Goal: Task Accomplishment & Management: Complete application form

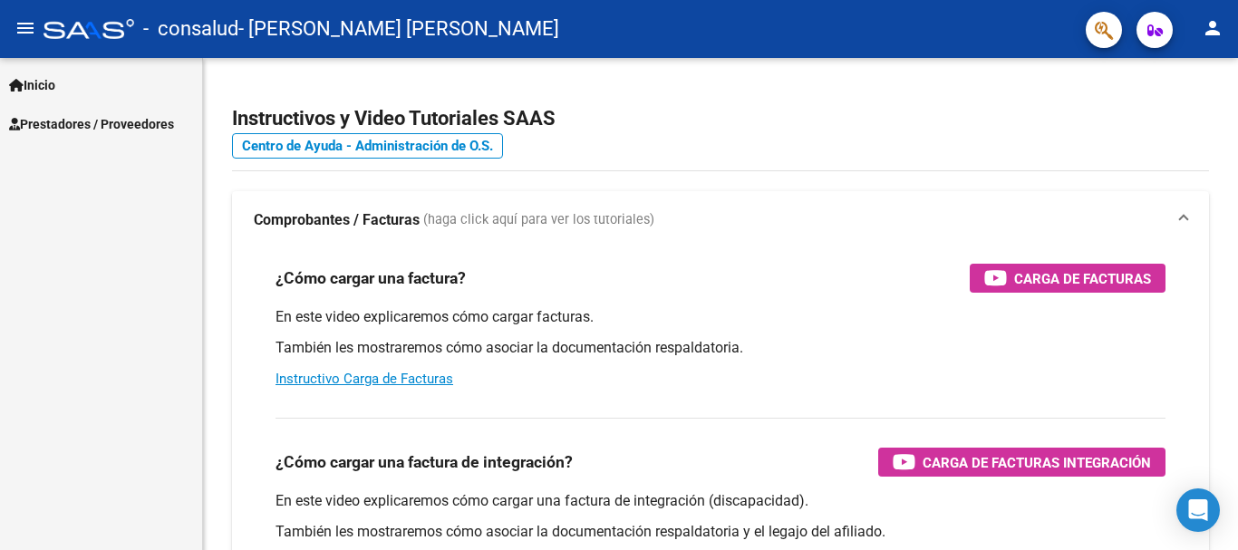
click at [163, 119] on span "Prestadores / Proveedores" at bounding box center [91, 124] width 165 height 20
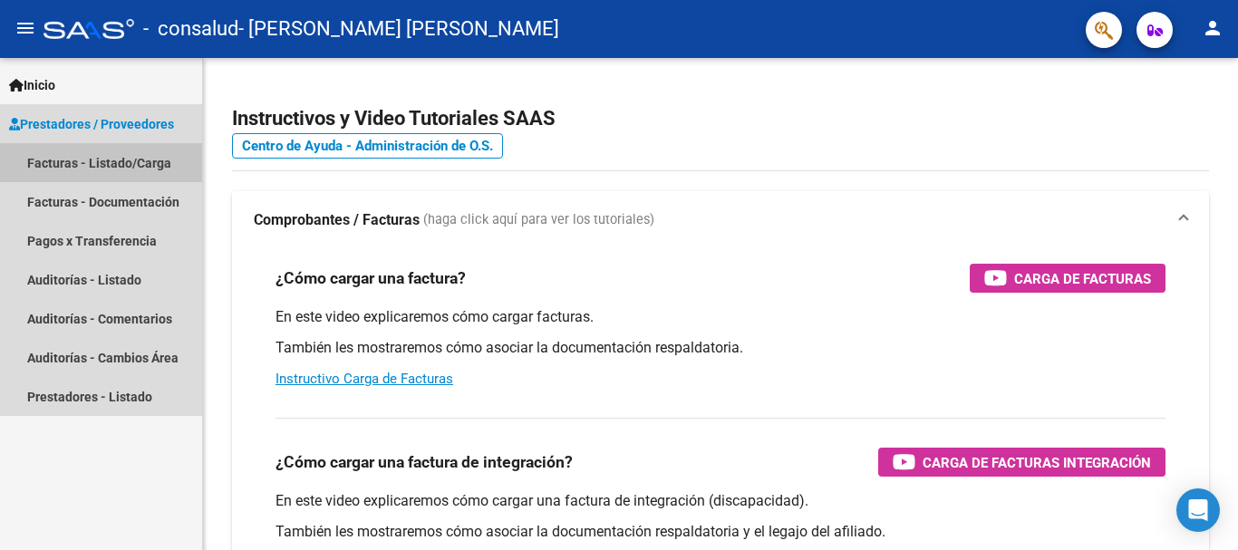
click at [138, 165] on link "Facturas - Listado/Carga" at bounding box center [101, 162] width 202 height 39
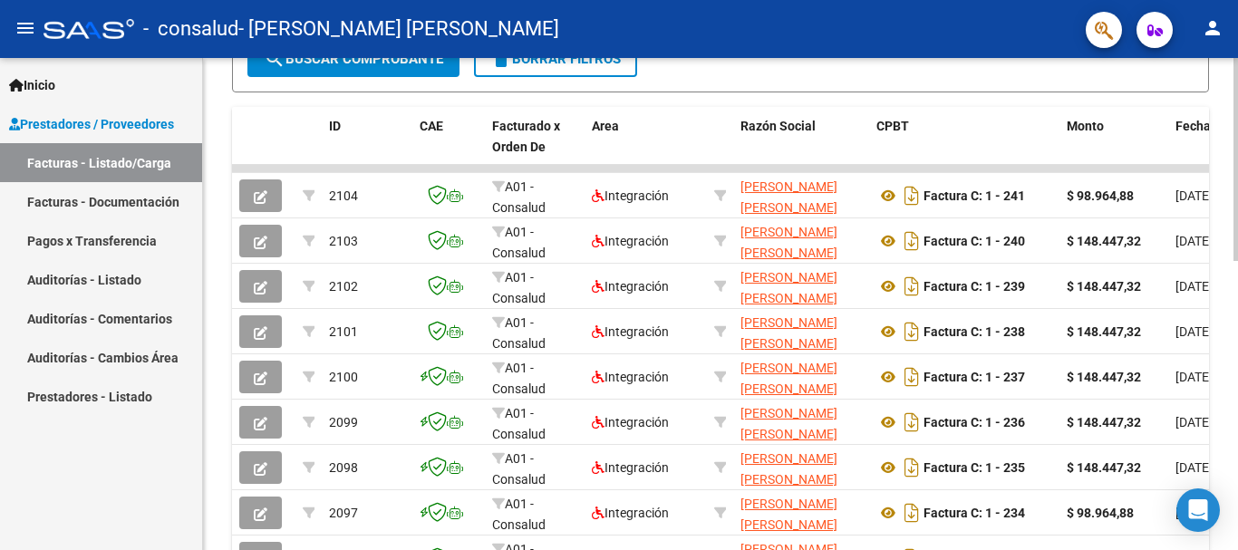
scroll to position [507, 0]
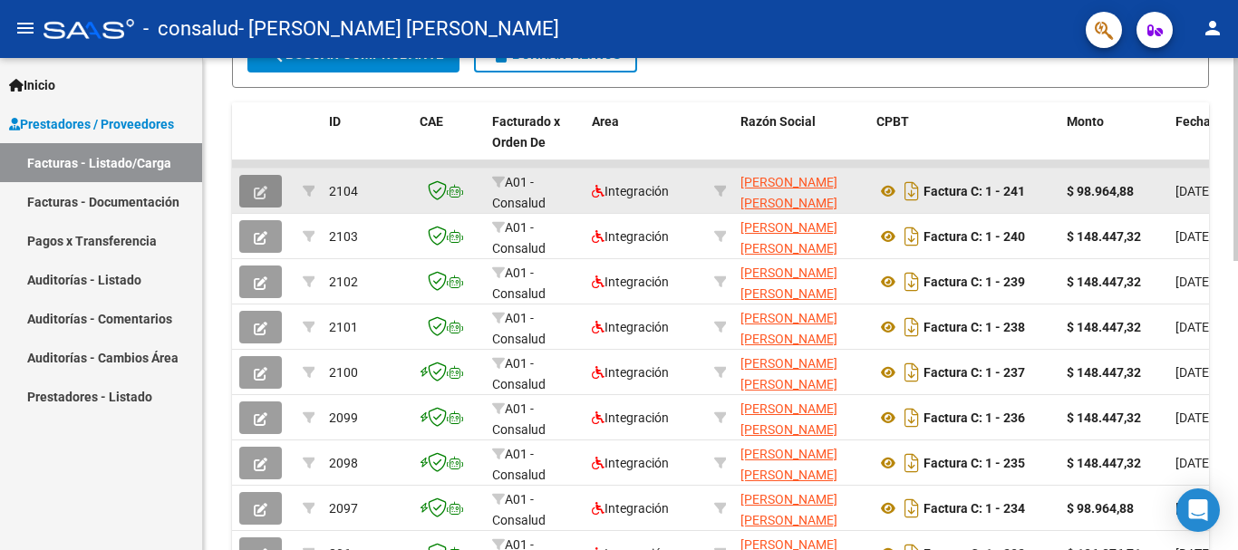
click at [246, 188] on button "button" at bounding box center [260, 191] width 43 height 33
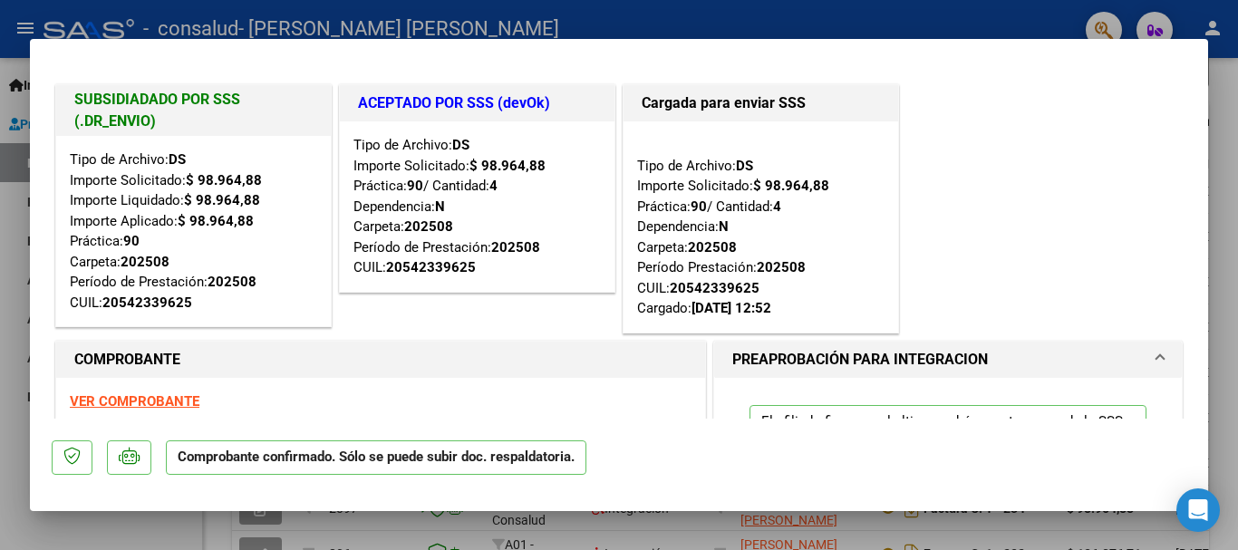
click at [1027, 16] on div at bounding box center [619, 275] width 1238 height 550
type input "$ 0,00"
